Goal: Task Accomplishment & Management: Complete application form

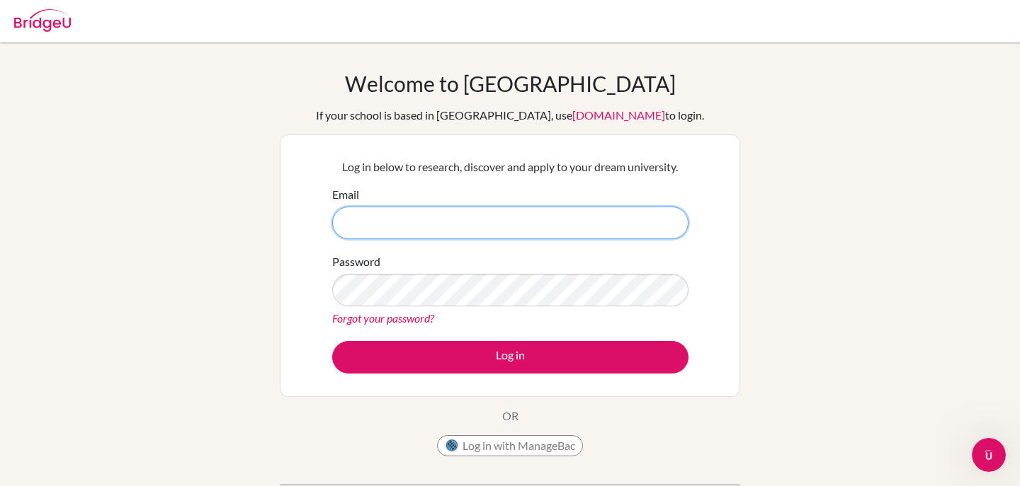
click at [498, 229] on input "Email" at bounding box center [510, 223] width 356 height 33
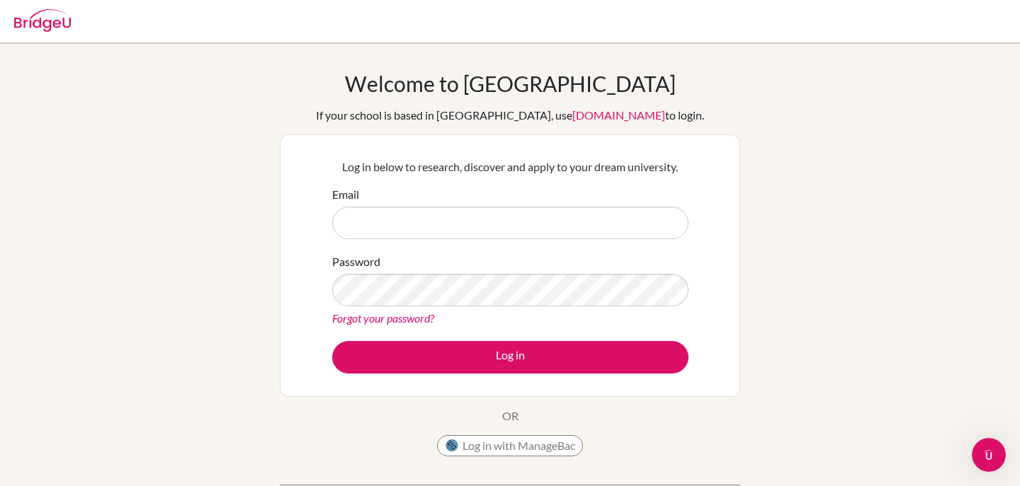
click at [178, 181] on div "Welcome to [GEOGRAPHIC_DATA] If your school is based in [GEOGRAPHIC_DATA], use …" at bounding box center [510, 302] width 1020 height 463
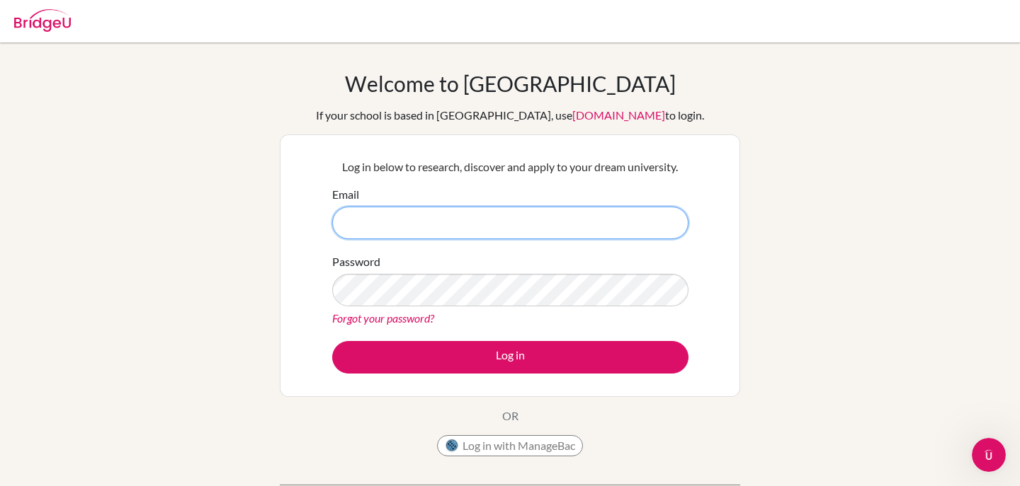
click at [399, 220] on input "Email" at bounding box center [510, 223] width 356 height 33
paste input "[DOMAIN_NAME][EMAIL_ADDRESS][DOMAIN_NAME]"
type input "[DOMAIN_NAME][EMAIL_ADDRESS][DOMAIN_NAME]"
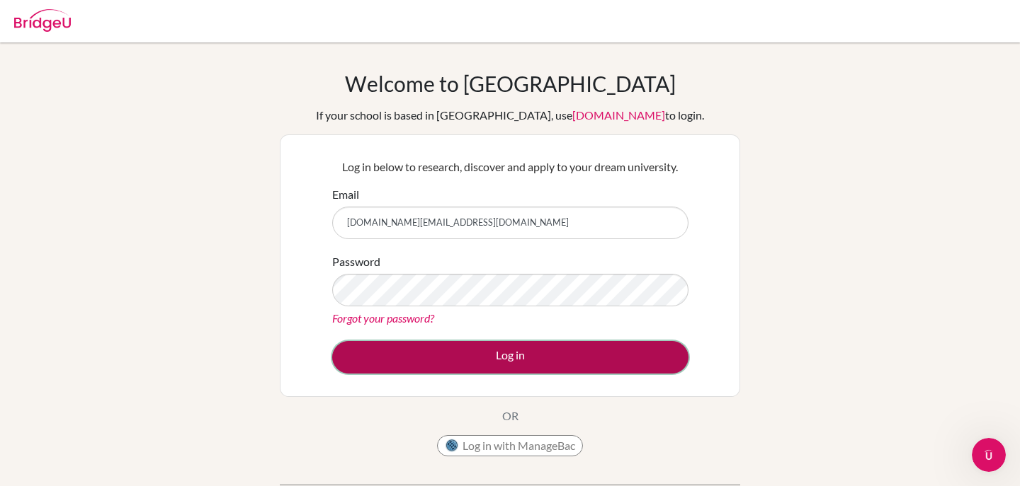
click at [469, 358] on button "Log in" at bounding box center [510, 357] width 356 height 33
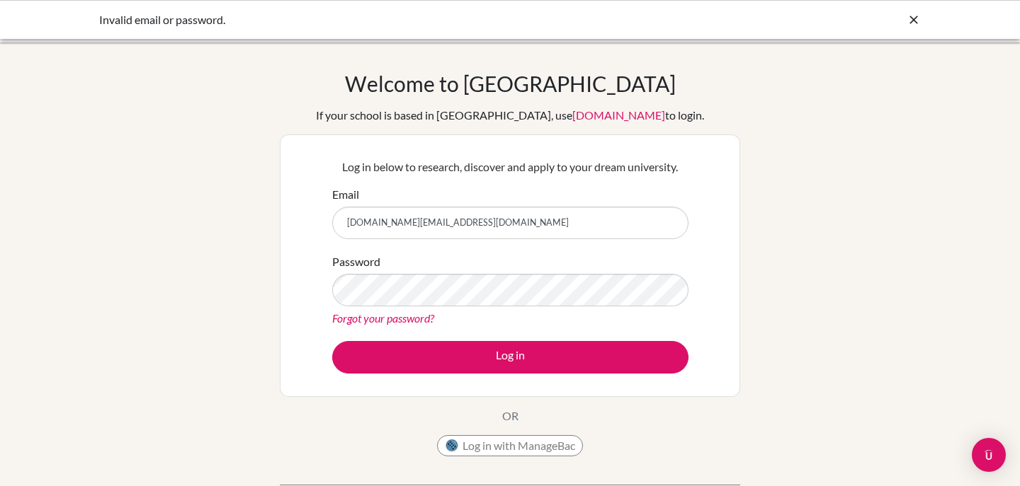
click at [911, 23] on icon at bounding box center [913, 20] width 14 height 14
